Goal: Task Accomplishment & Management: Manage account settings

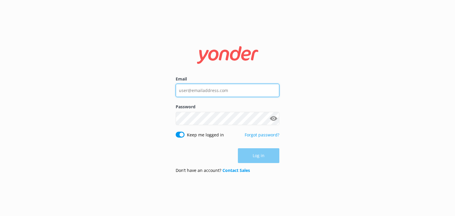
click at [209, 86] on input "Email" at bounding box center [227, 90] width 104 height 13
type input "[EMAIL_ADDRESS][DOMAIN_NAME]"
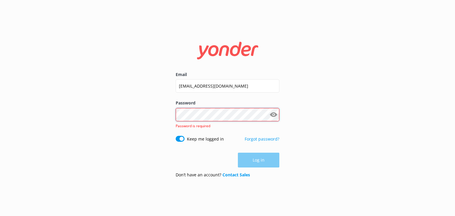
click at [193, 122] on div "Password Show password Password is required" at bounding box center [227, 118] width 104 height 36
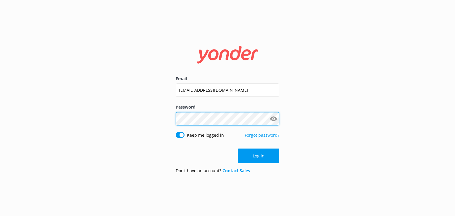
click button "Log in" at bounding box center [258, 156] width 41 height 15
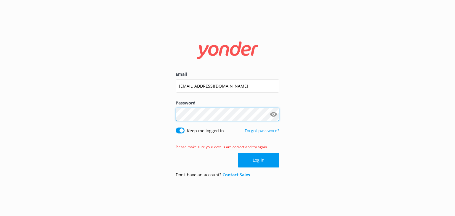
click at [172, 123] on div "Email [EMAIL_ADDRESS][DOMAIN_NAME] Password Show password Keep me logged in For…" at bounding box center [227, 107] width 118 height 149
click button "Log in" at bounding box center [258, 160] width 41 height 15
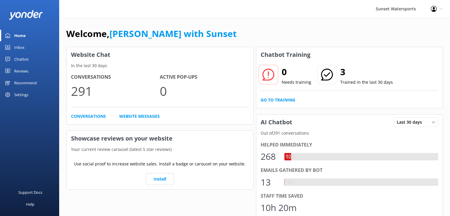
click at [21, 46] on div "Inbox" at bounding box center [19, 47] width 10 height 12
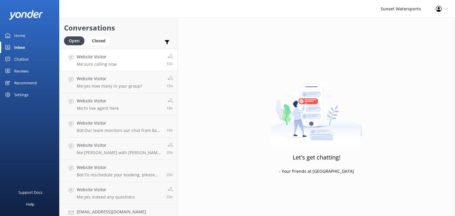
click at [99, 62] on p "Me: sure calling now" at bounding box center [97, 64] width 40 height 5
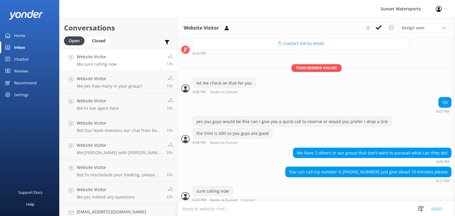
scroll to position [92, 0]
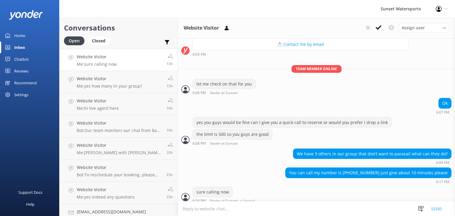
scroll to position [92, 0]
